Goal: Check status

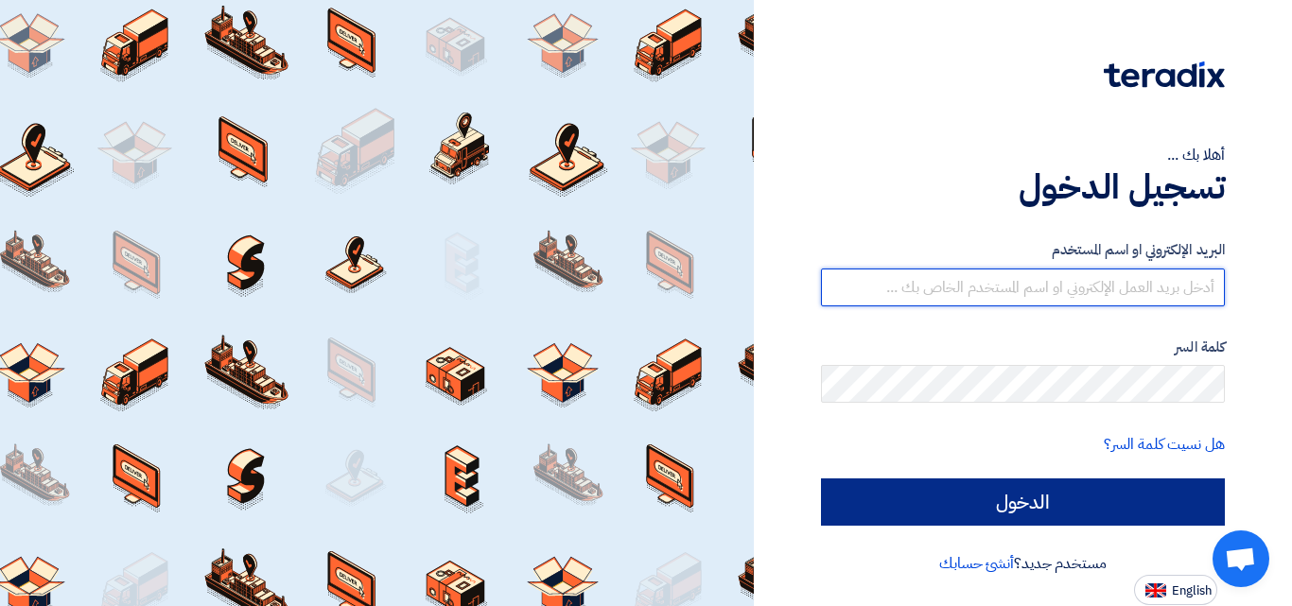
type input "[EMAIL_ADDRESS][DOMAIN_NAME]"
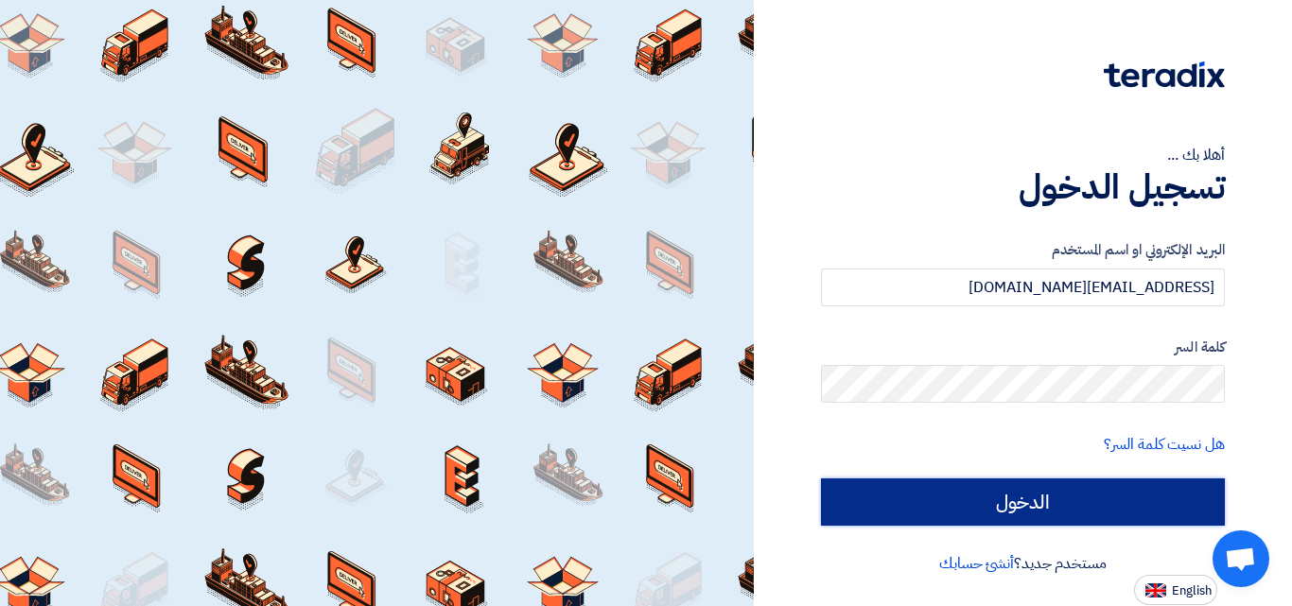
click at [999, 506] on input "الدخول" at bounding box center [1023, 502] width 404 height 47
type input "Sign in"
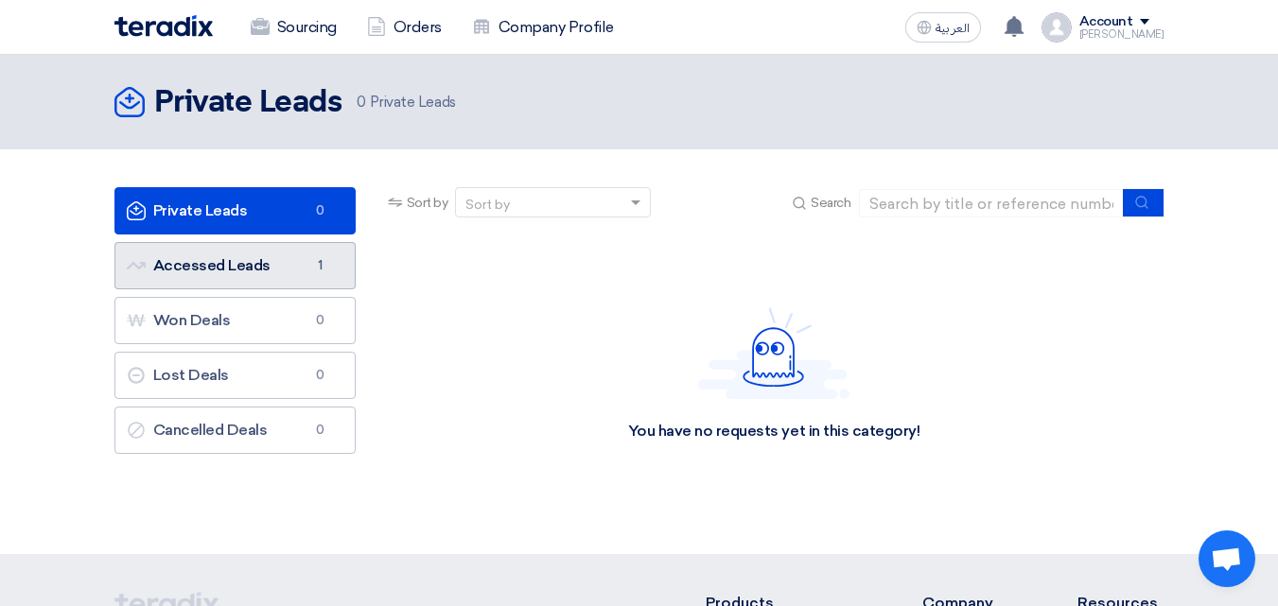
click at [194, 272] on link "Accessed Leads Accessed Leads 1" at bounding box center [234, 265] width 241 height 47
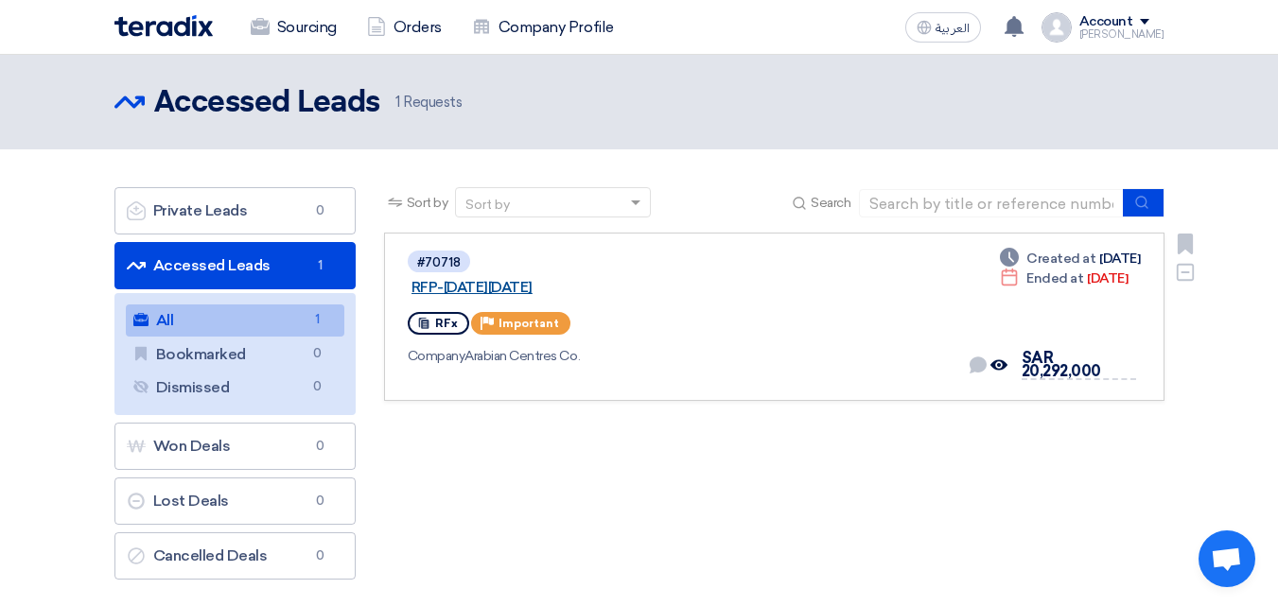
click at [620, 279] on link "RFP-[DATE][DATE]" at bounding box center [647, 287] width 473 height 17
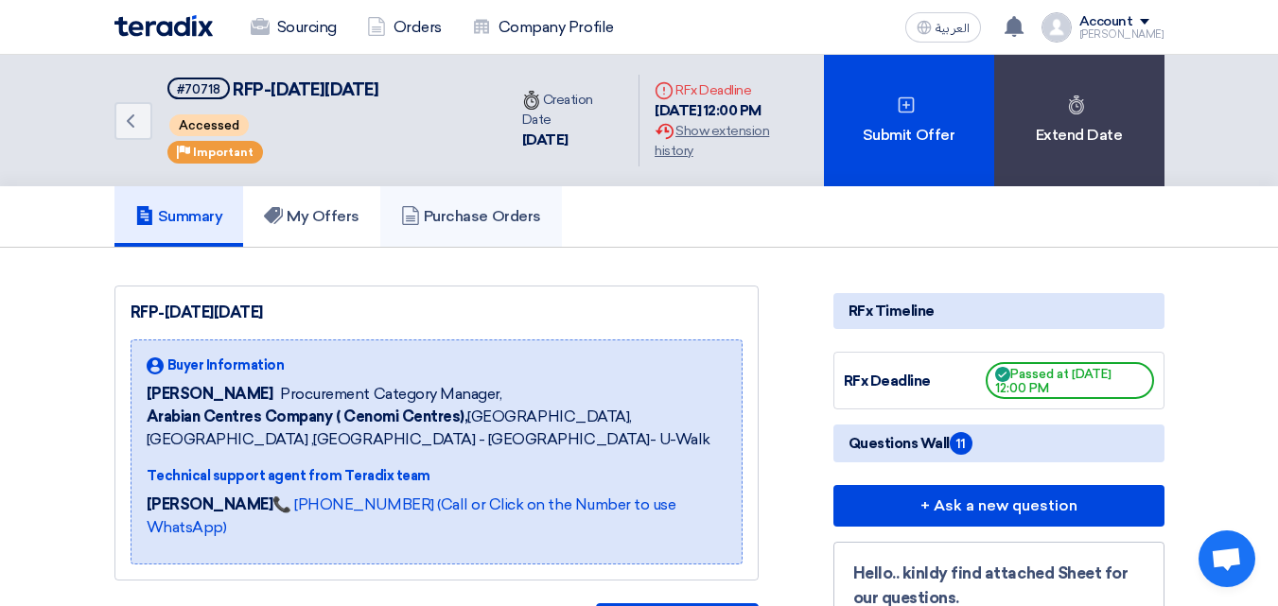
click at [468, 241] on link "Purchase Orders" at bounding box center [471, 216] width 182 height 61
